Goal: Go to known website: Access a specific website the user already knows

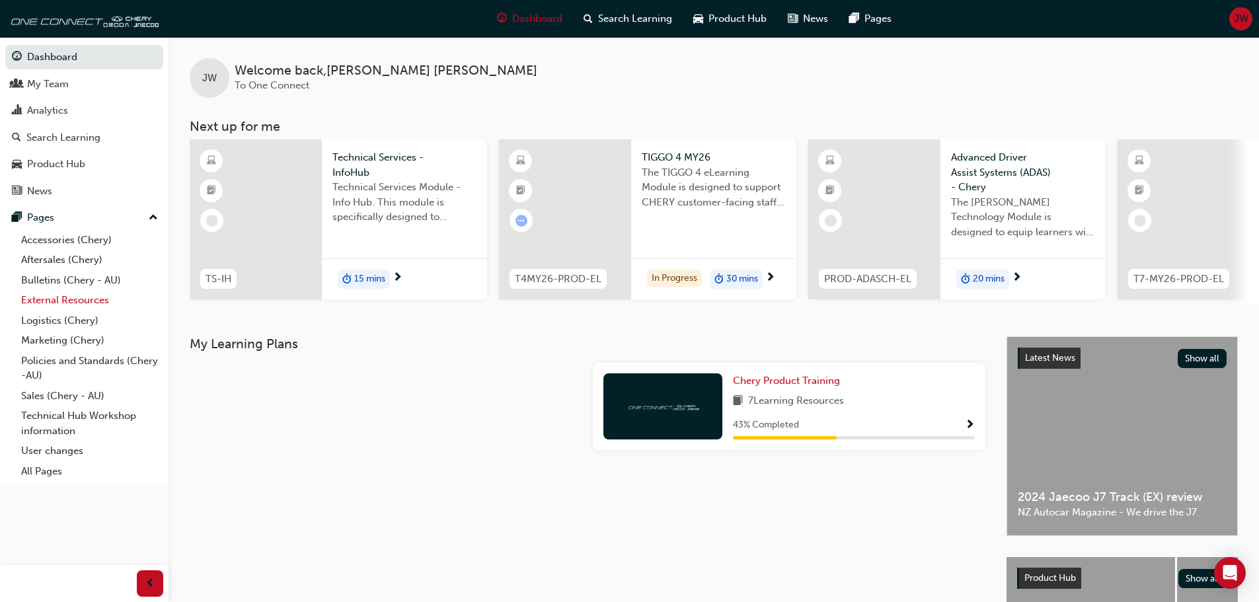
click at [55, 297] on link "External Resources" at bounding box center [89, 300] width 147 height 20
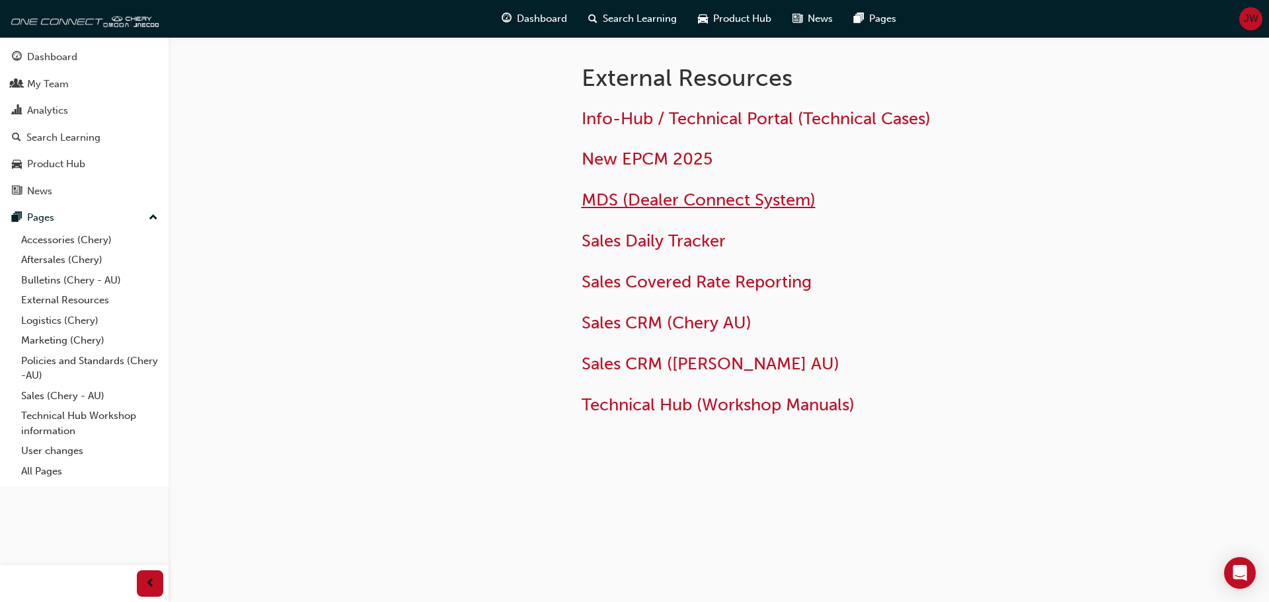
click at [742, 210] on span "MDS (Dealer Connect System)" at bounding box center [699, 200] width 234 height 20
